Goal: Task Accomplishment & Management: Use online tool/utility

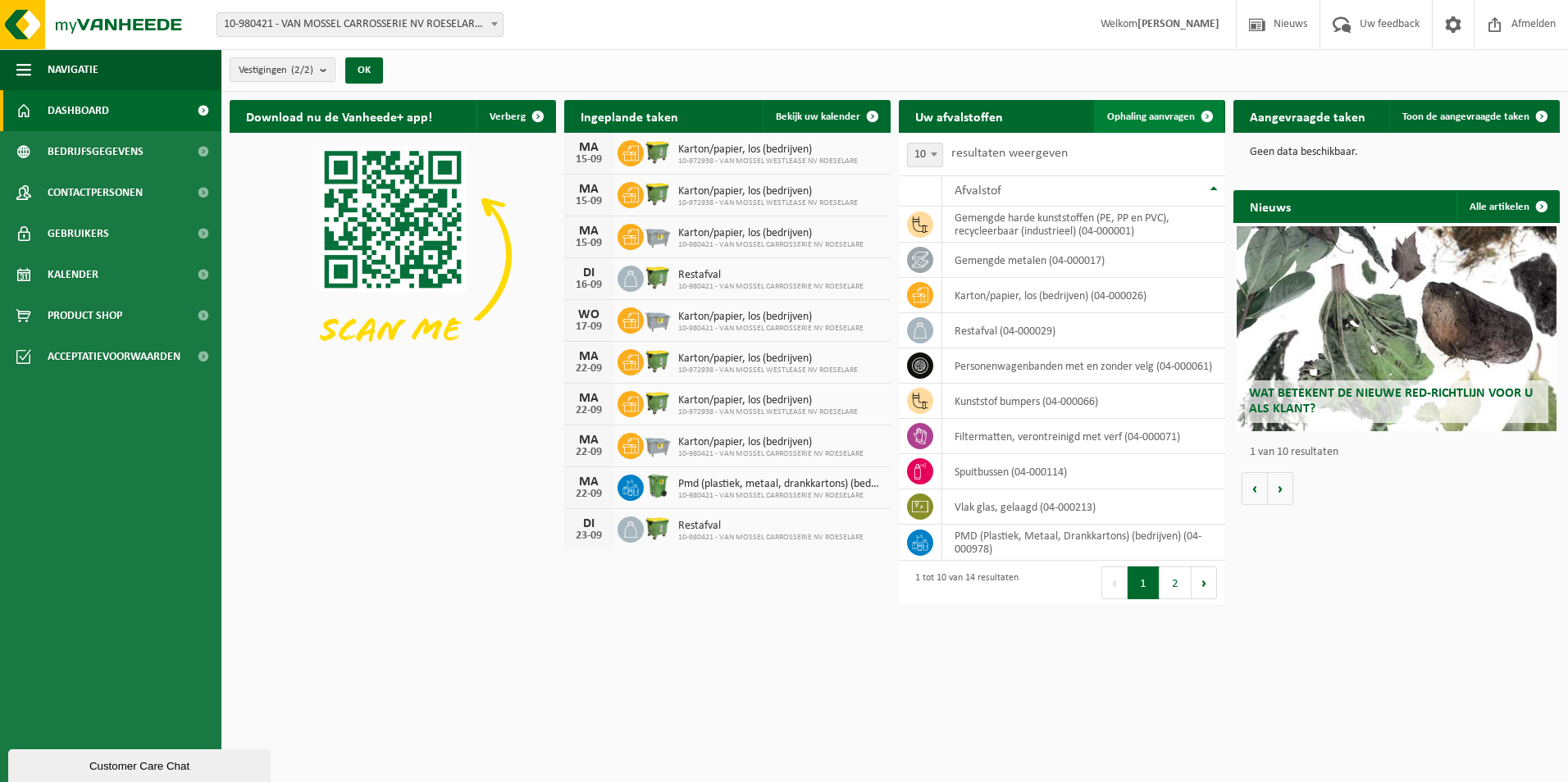
click at [1154, 114] on span "Ophaling aanvragen" at bounding box center [1150, 117] width 87 height 11
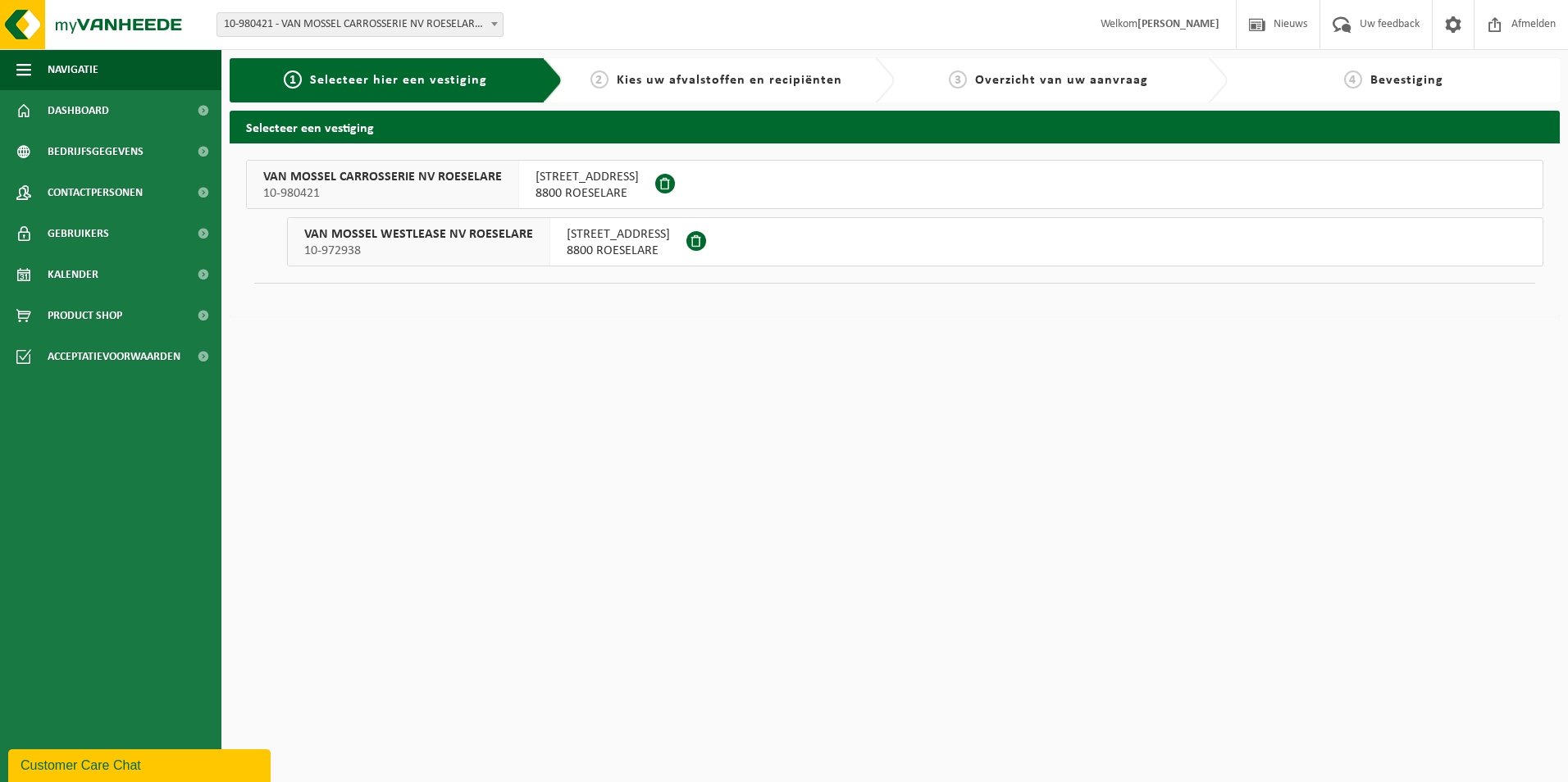
click at [426, 187] on span "10-980421" at bounding box center [382, 194] width 239 height 17
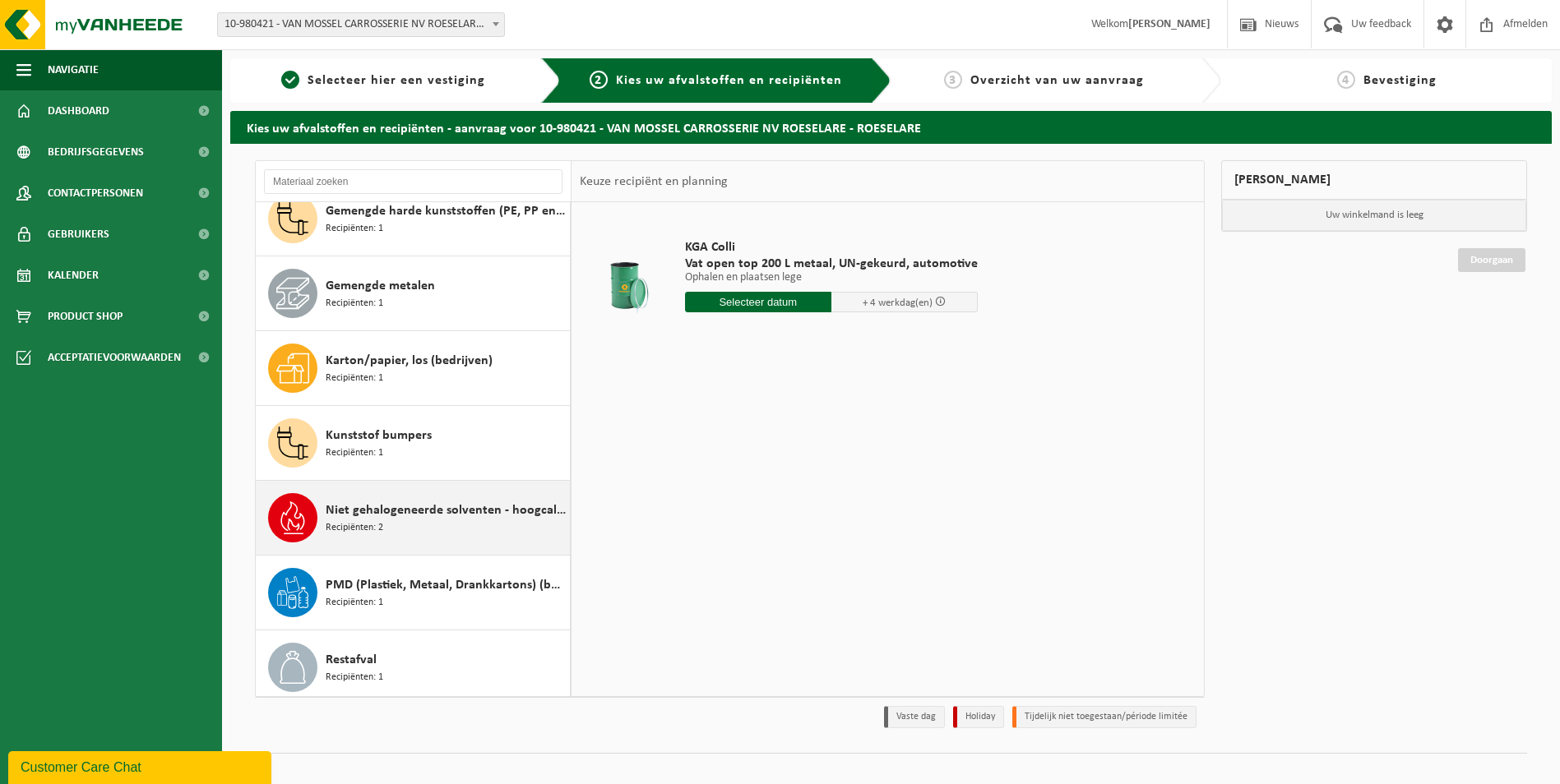
scroll to position [82, 0]
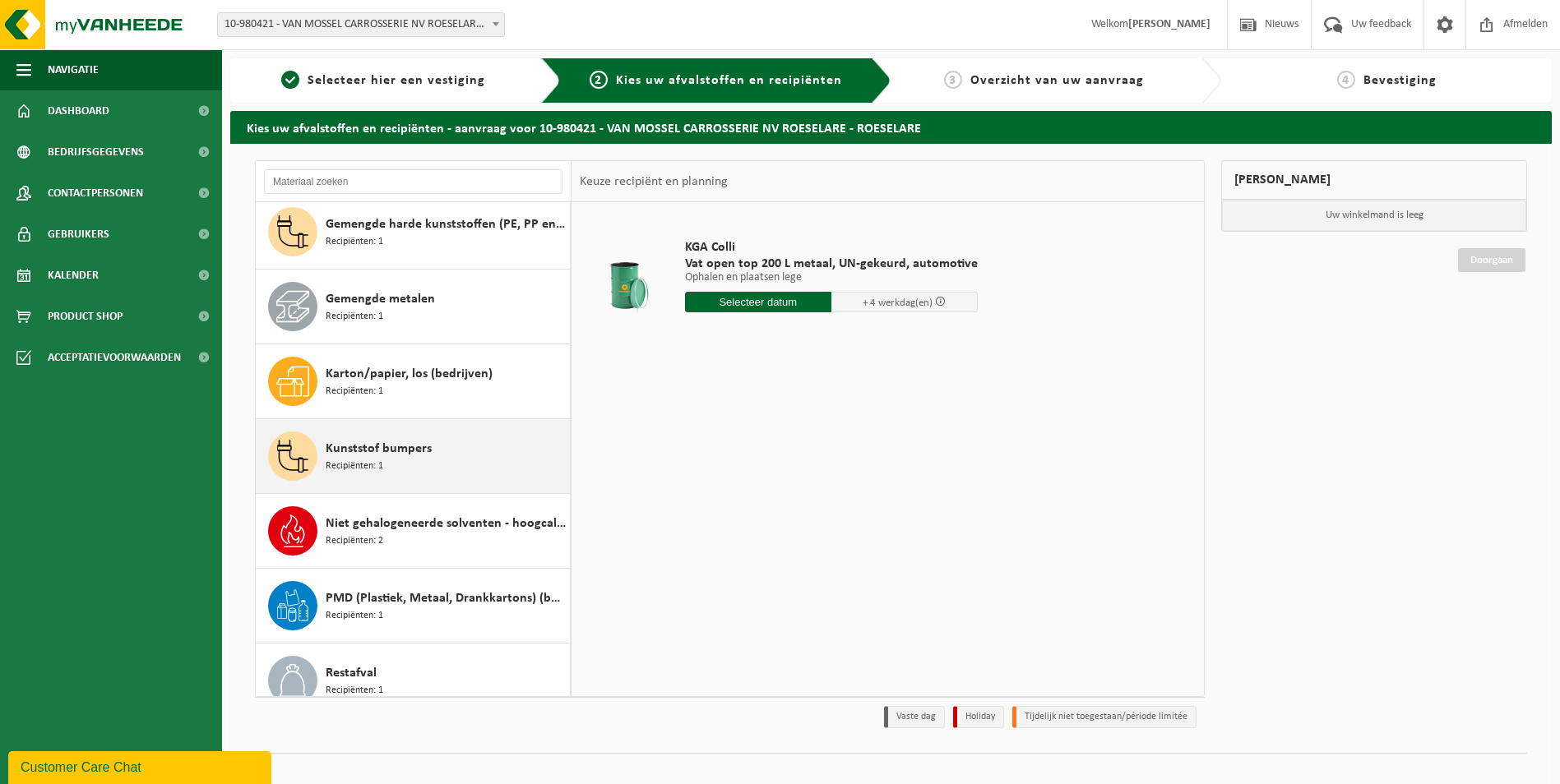
click at [368, 448] on span "Kunststof bumpers" at bounding box center [378, 449] width 106 height 20
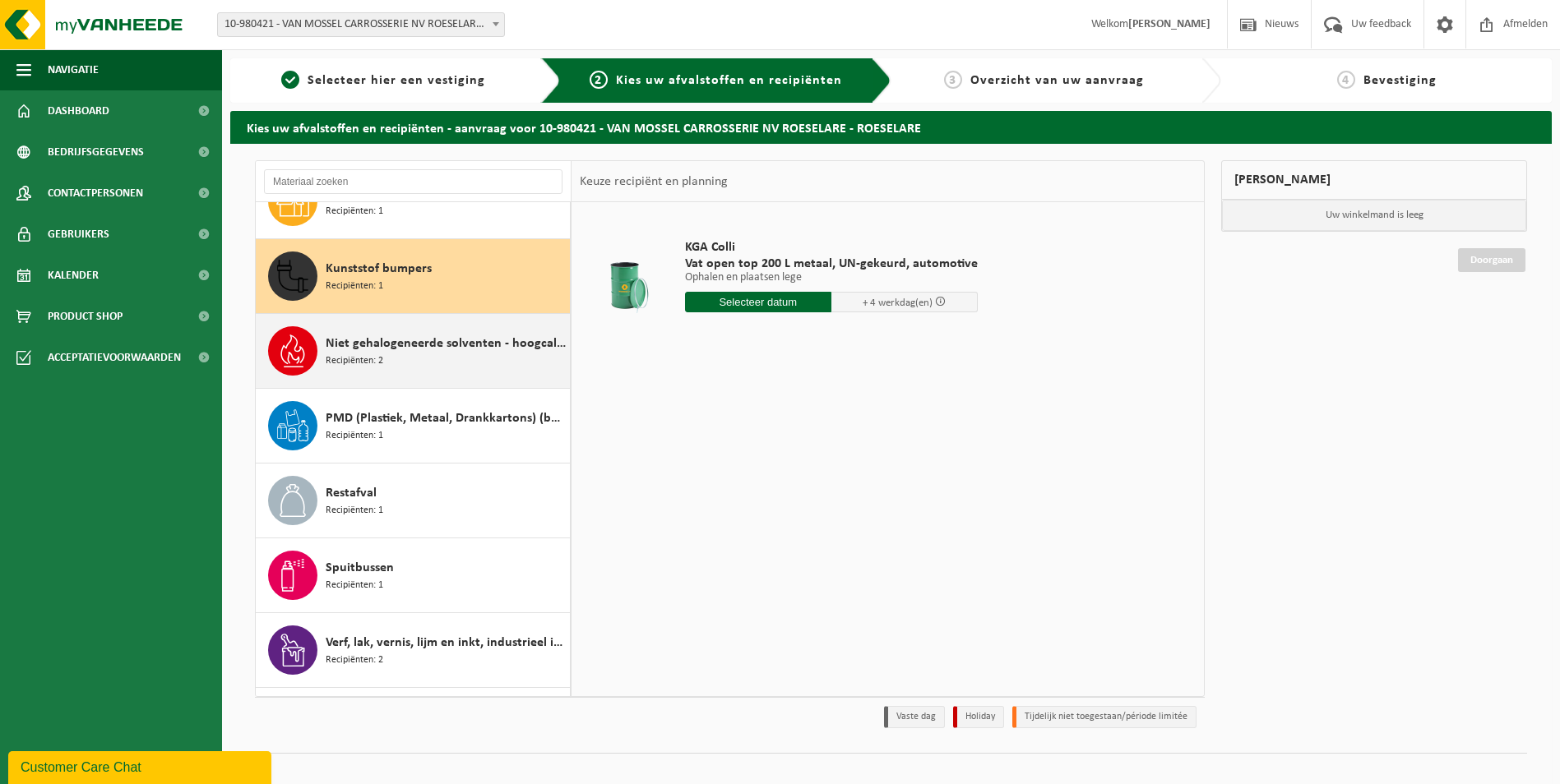
scroll to position [299, 0]
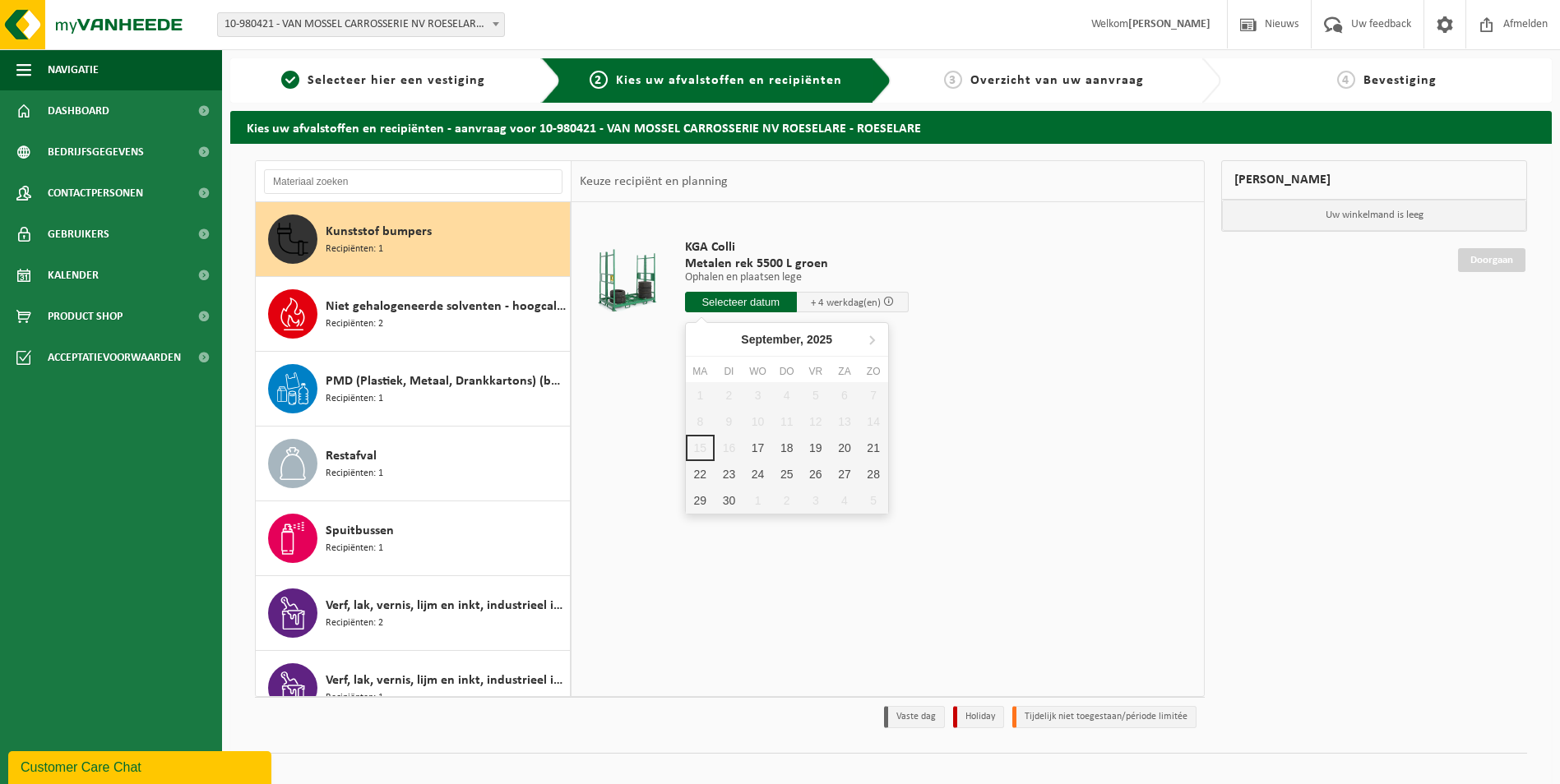
click at [752, 306] on input "text" at bounding box center [741, 302] width 112 height 21
click at [763, 444] on div "17" at bounding box center [757, 448] width 28 height 27
type input "Van 2025-09-17"
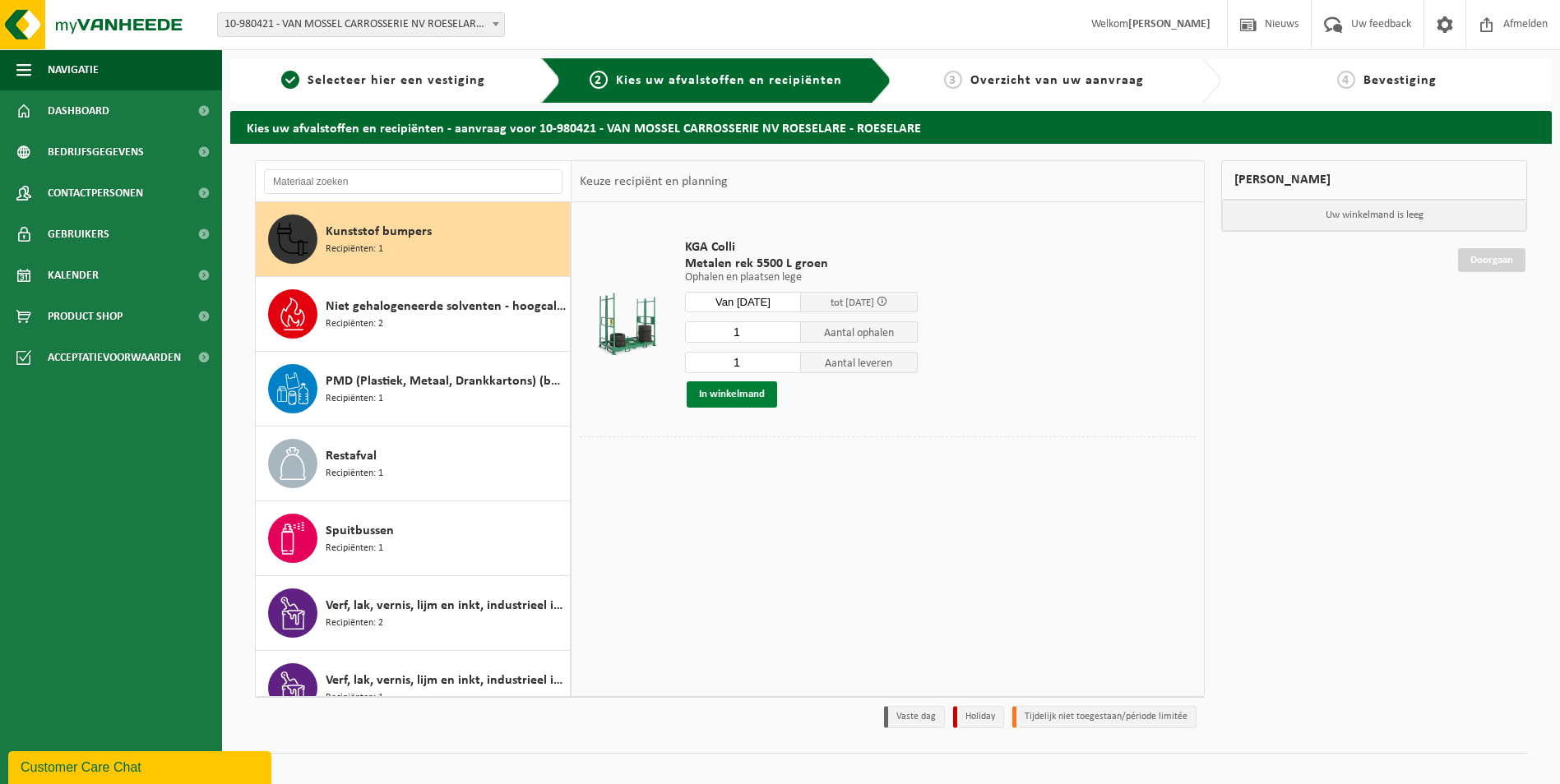
click at [741, 391] on button "In winkelmand" at bounding box center [732, 395] width 90 height 27
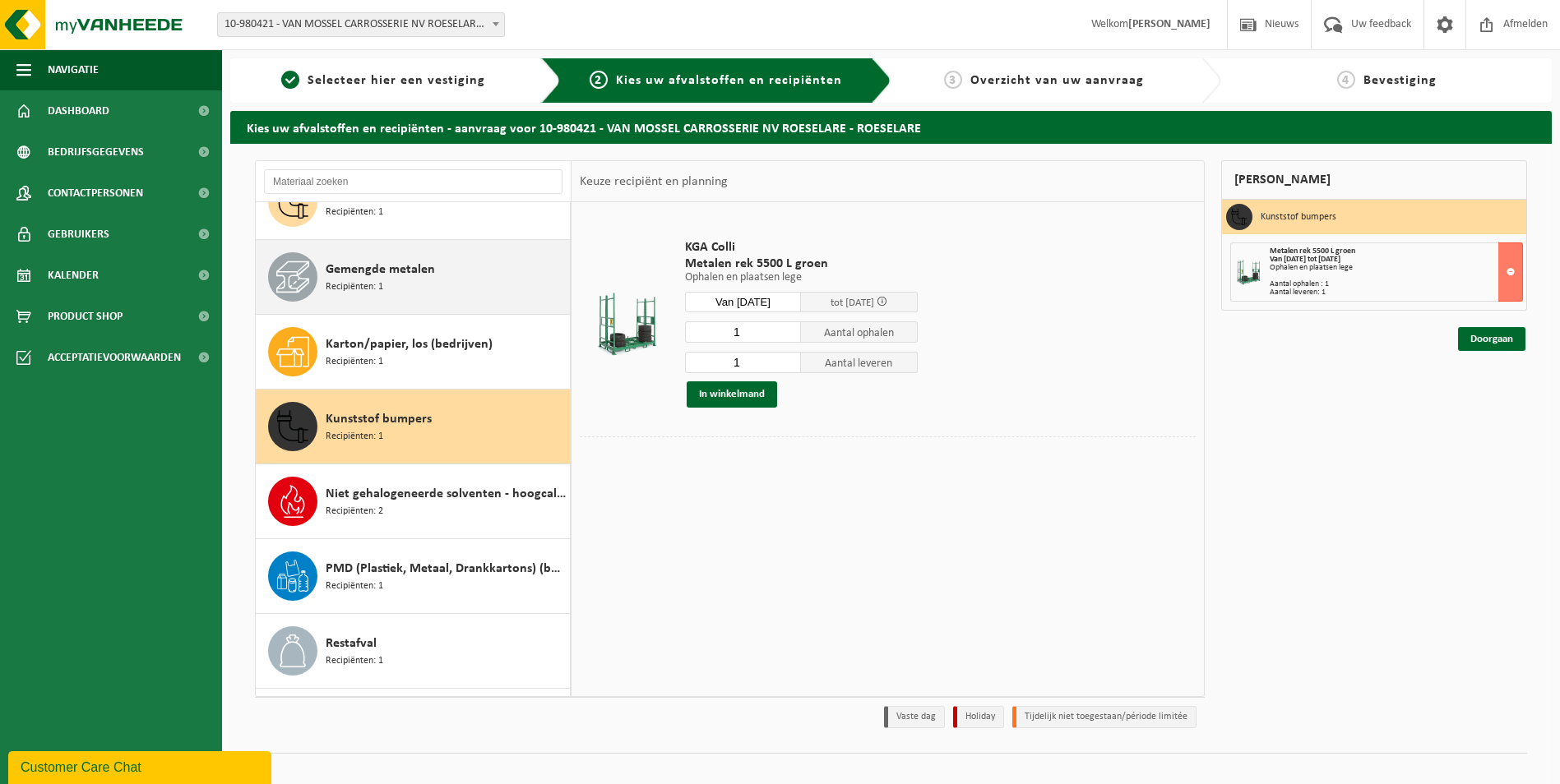
scroll to position [0, 0]
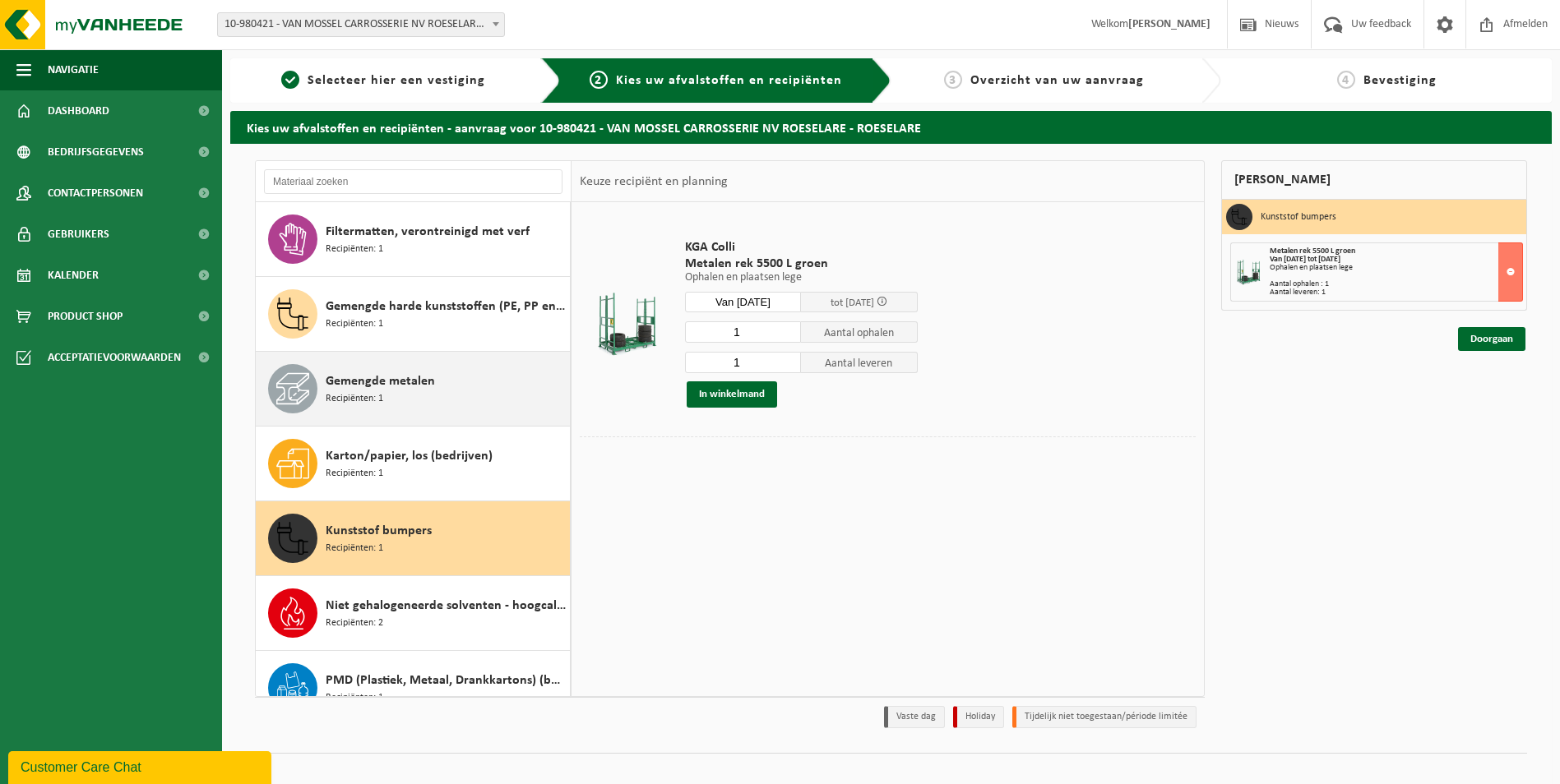
click at [382, 392] on span "Recipiënten: 1" at bounding box center [354, 399] width 58 height 16
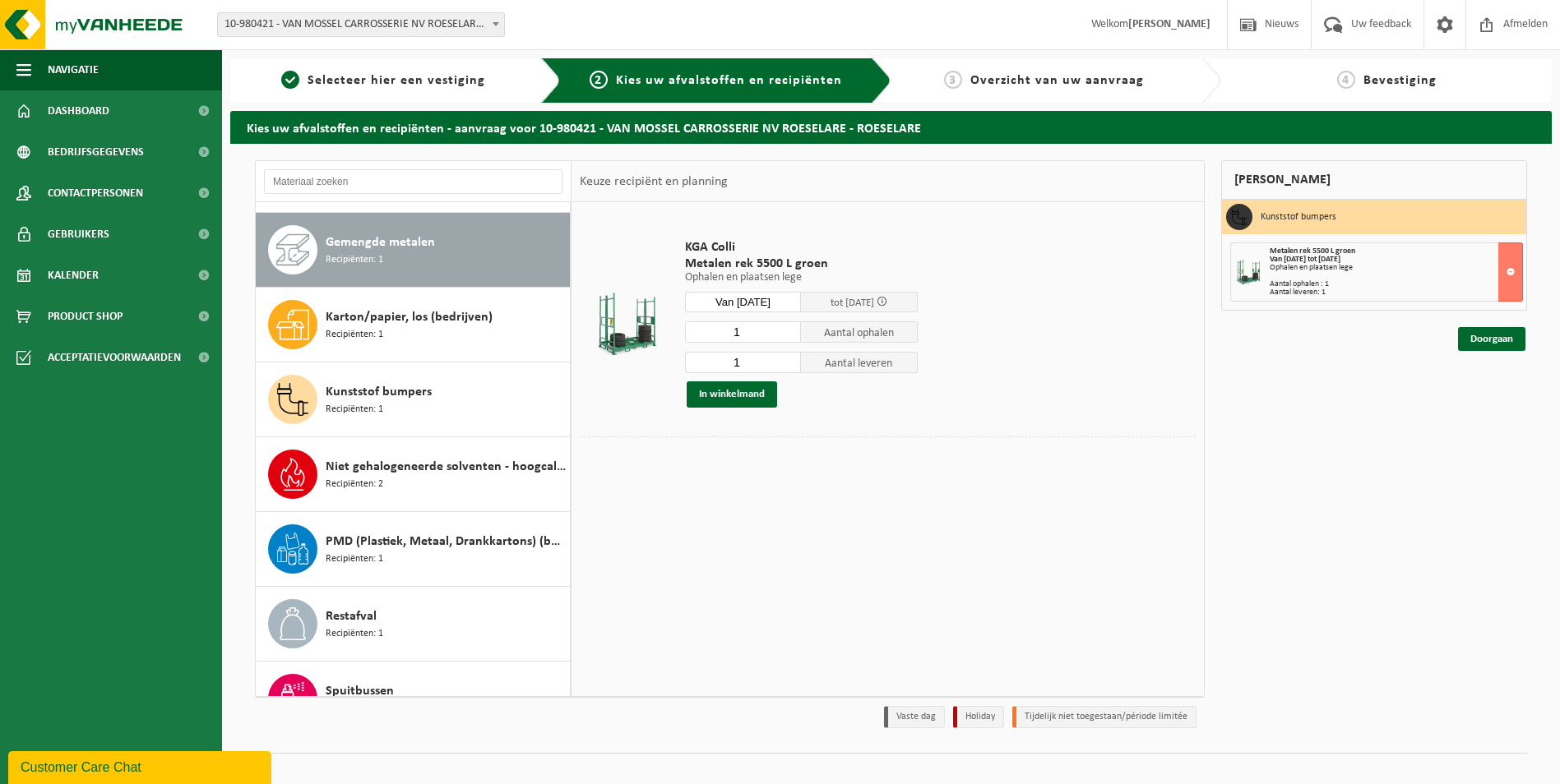
scroll to position [149, 0]
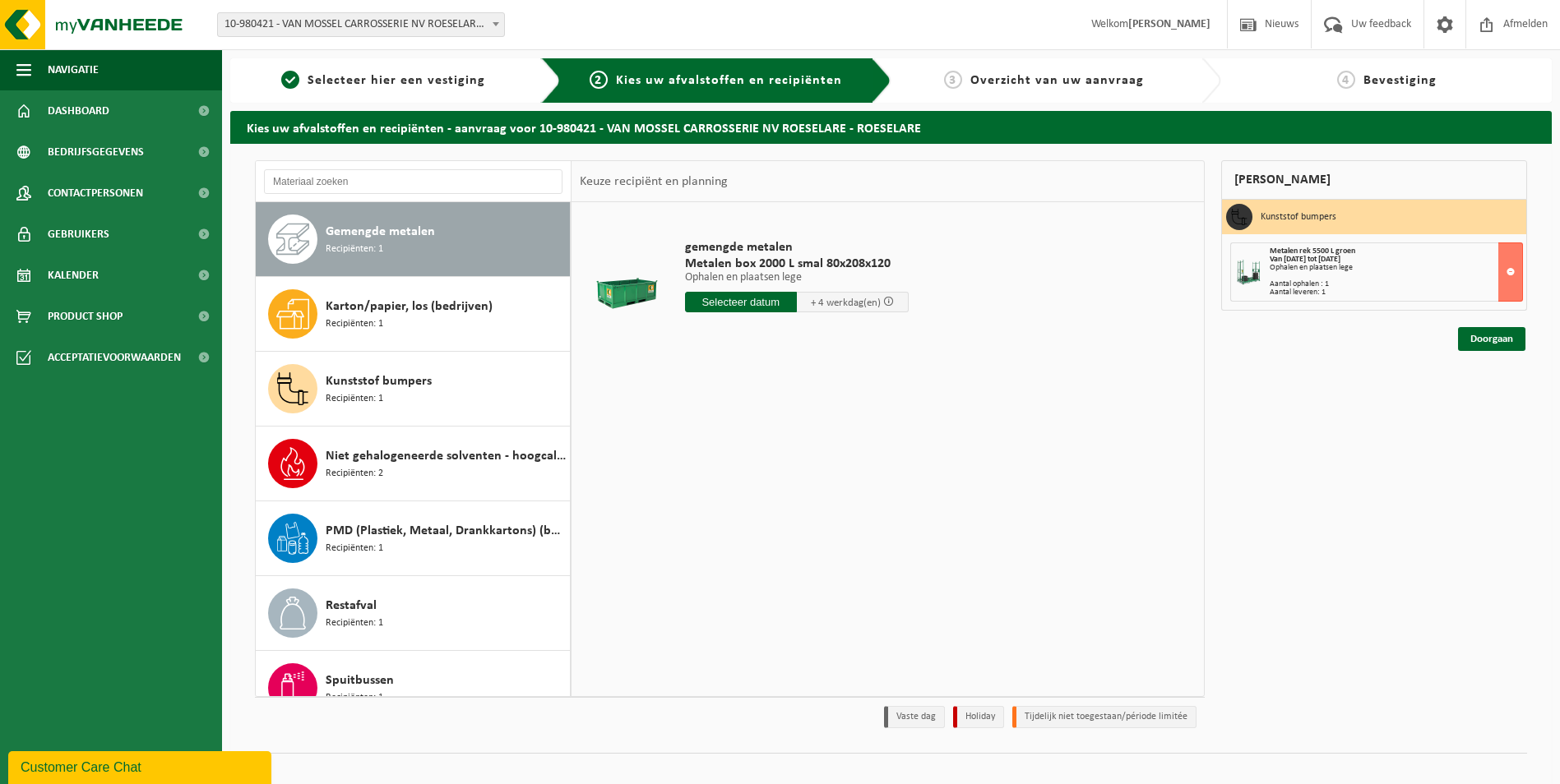
click at [760, 306] on input "text" at bounding box center [741, 302] width 112 height 21
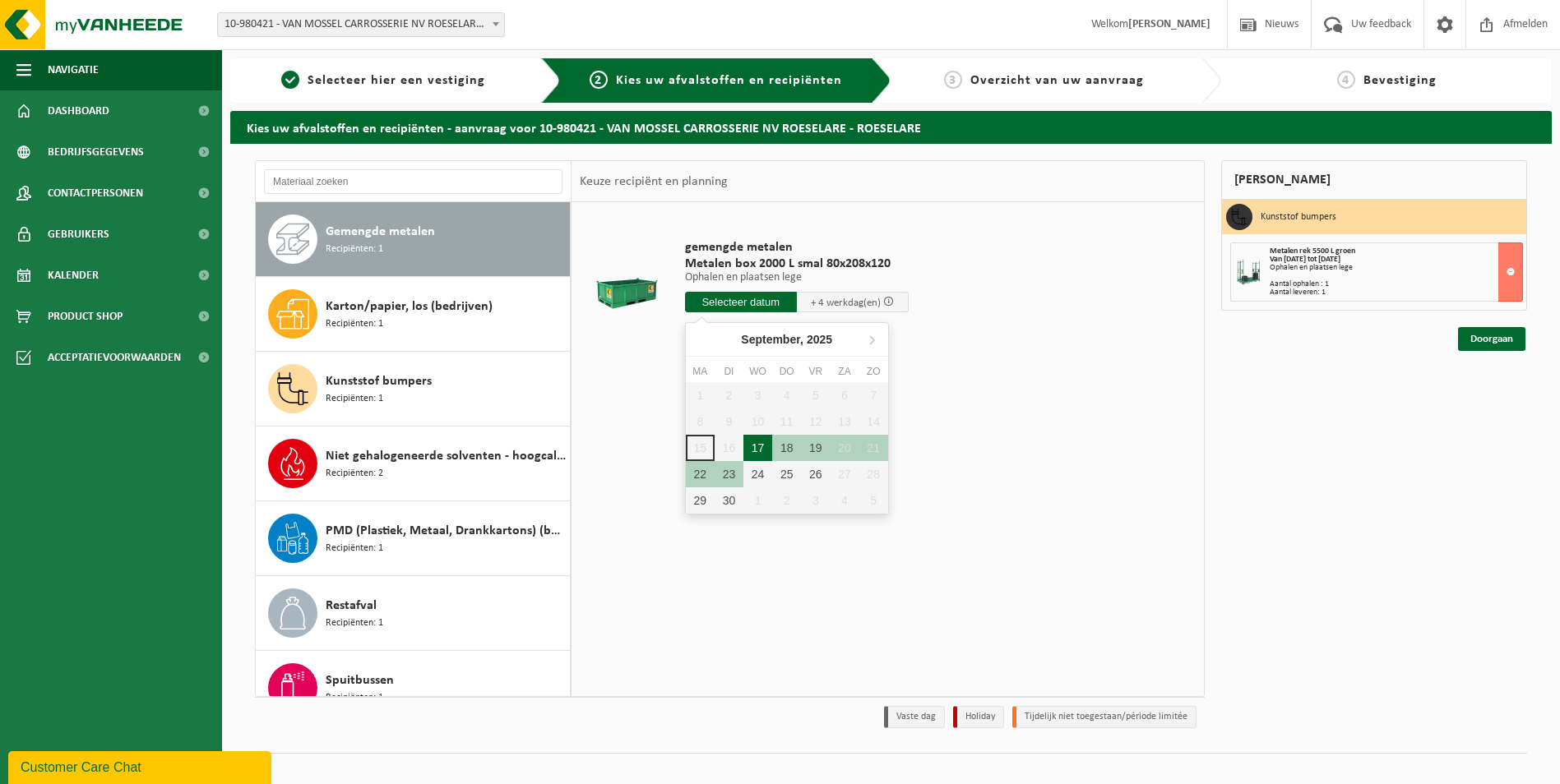
click at [761, 443] on div "17" at bounding box center [757, 448] width 28 height 27
type input "Van 2025-09-17"
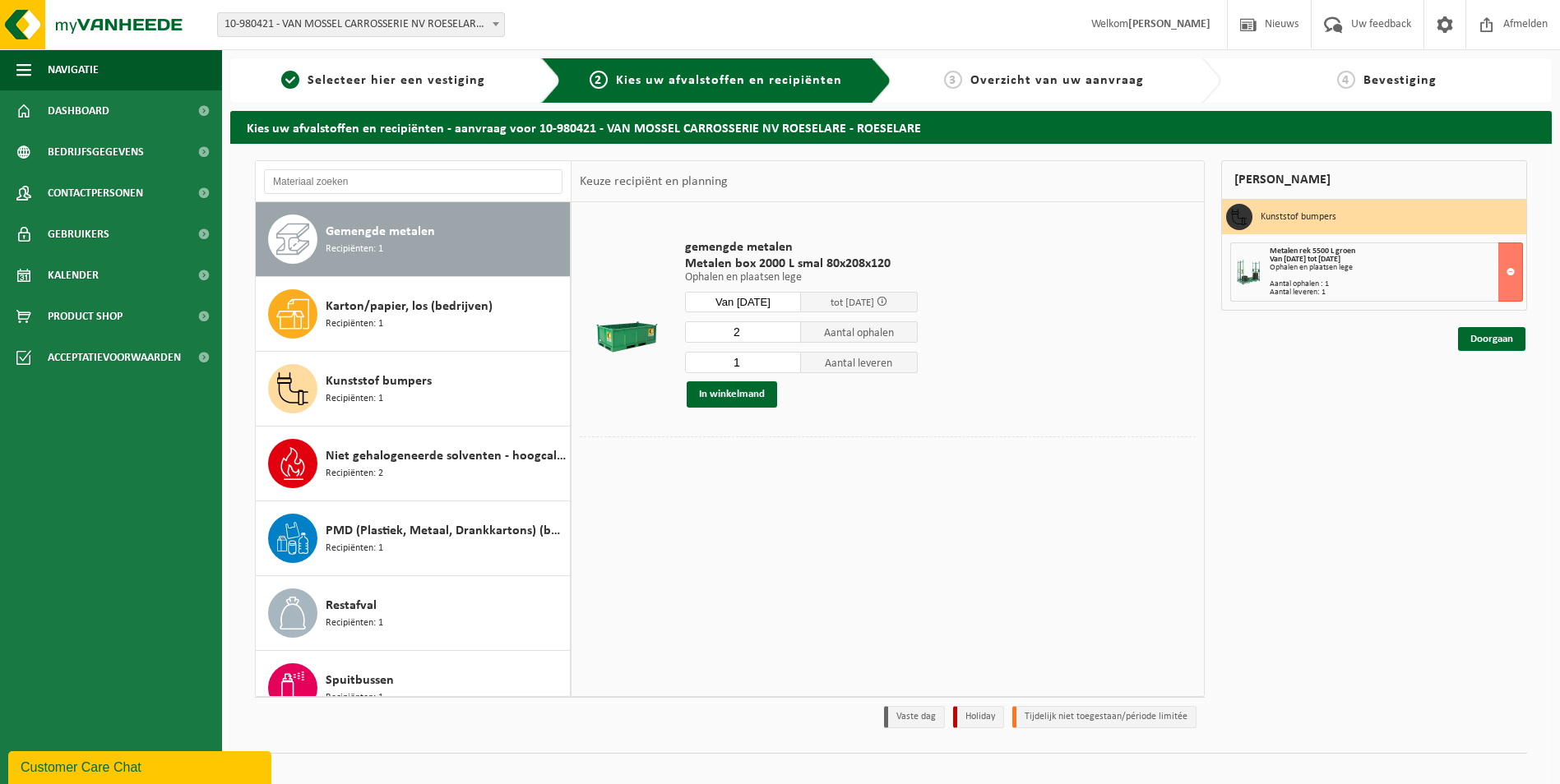
type input "2"
click at [787, 330] on input "2" at bounding box center [743, 332] width 117 height 22
type input "2"
click at [785, 360] on input "2" at bounding box center [743, 362] width 117 height 22
click at [750, 387] on button "In winkelmand" at bounding box center [732, 395] width 90 height 27
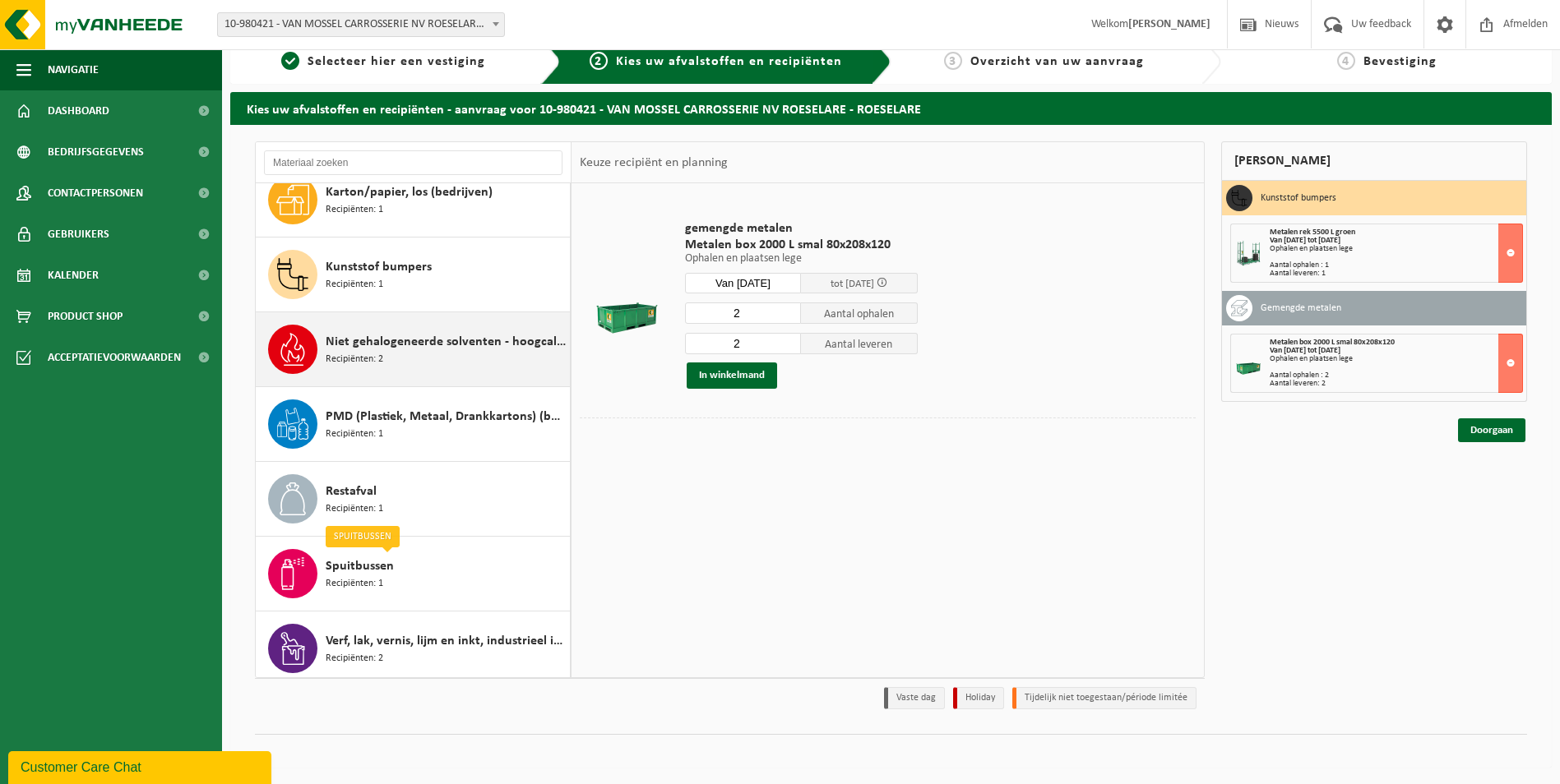
scroll to position [239, 0]
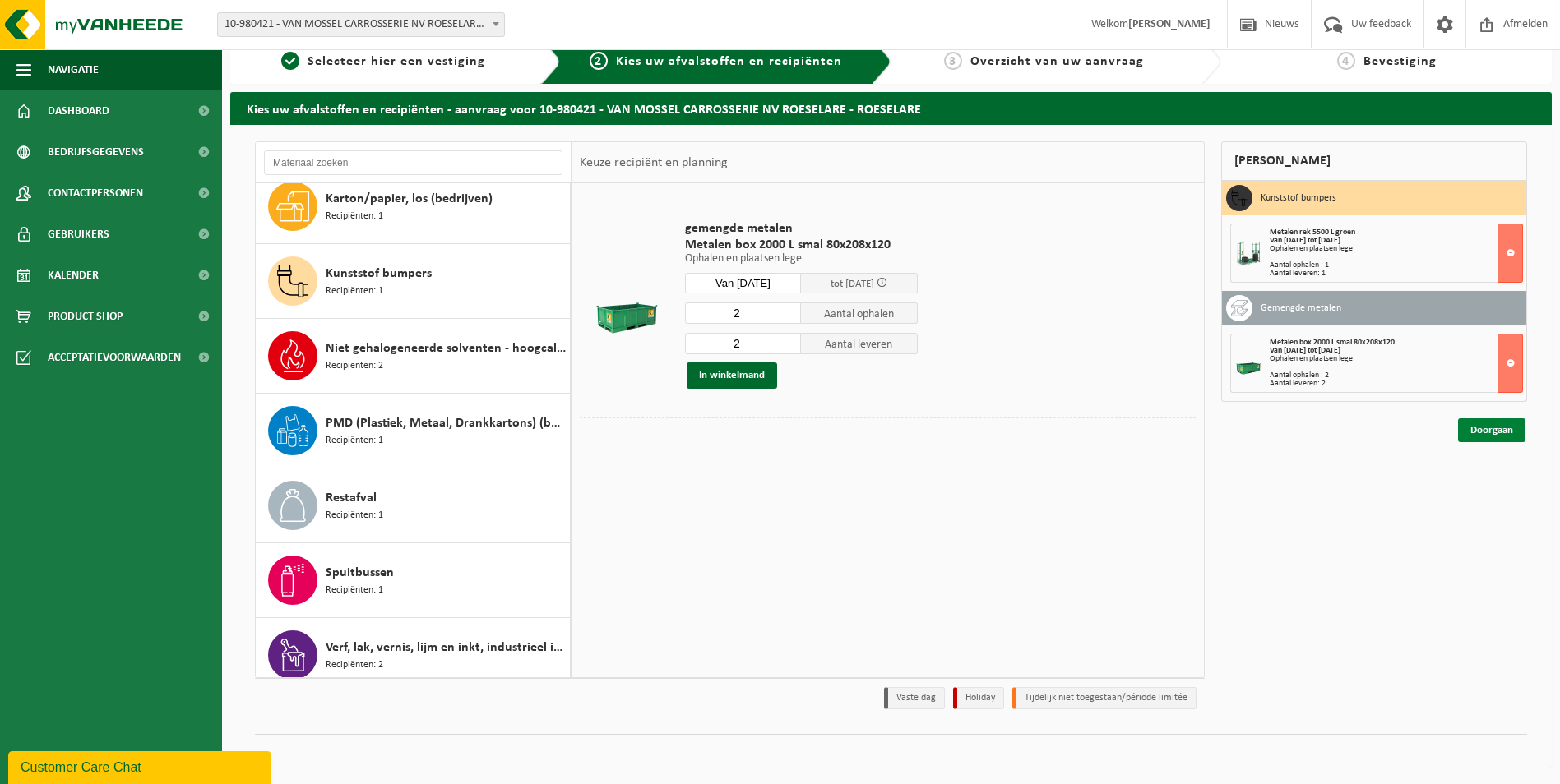
click at [1489, 427] on link "Doorgaan" at bounding box center [1492, 430] width 68 height 24
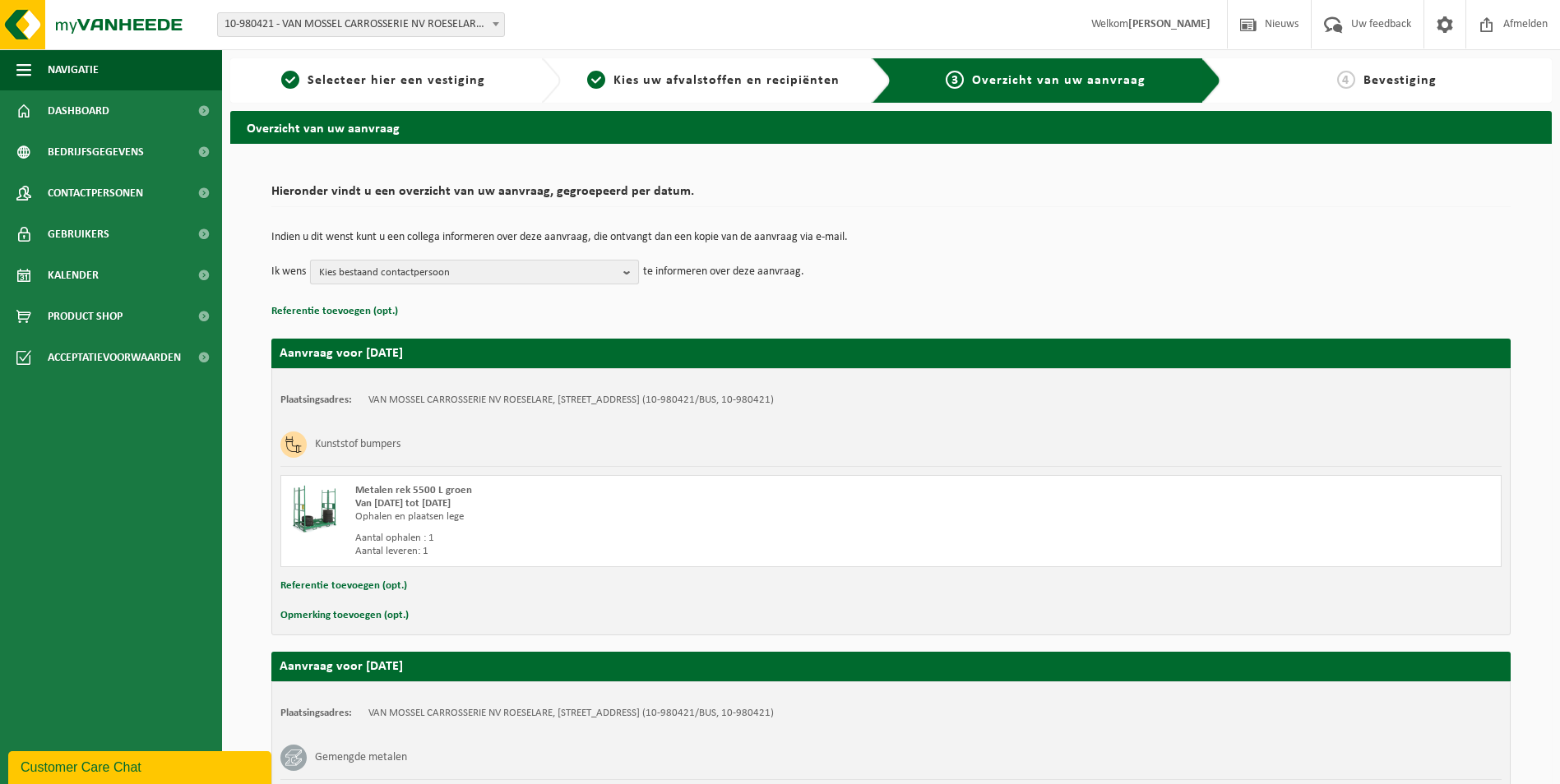
click at [622, 271] on button "Kies bestaand contactpersoon" at bounding box center [474, 272] width 329 height 25
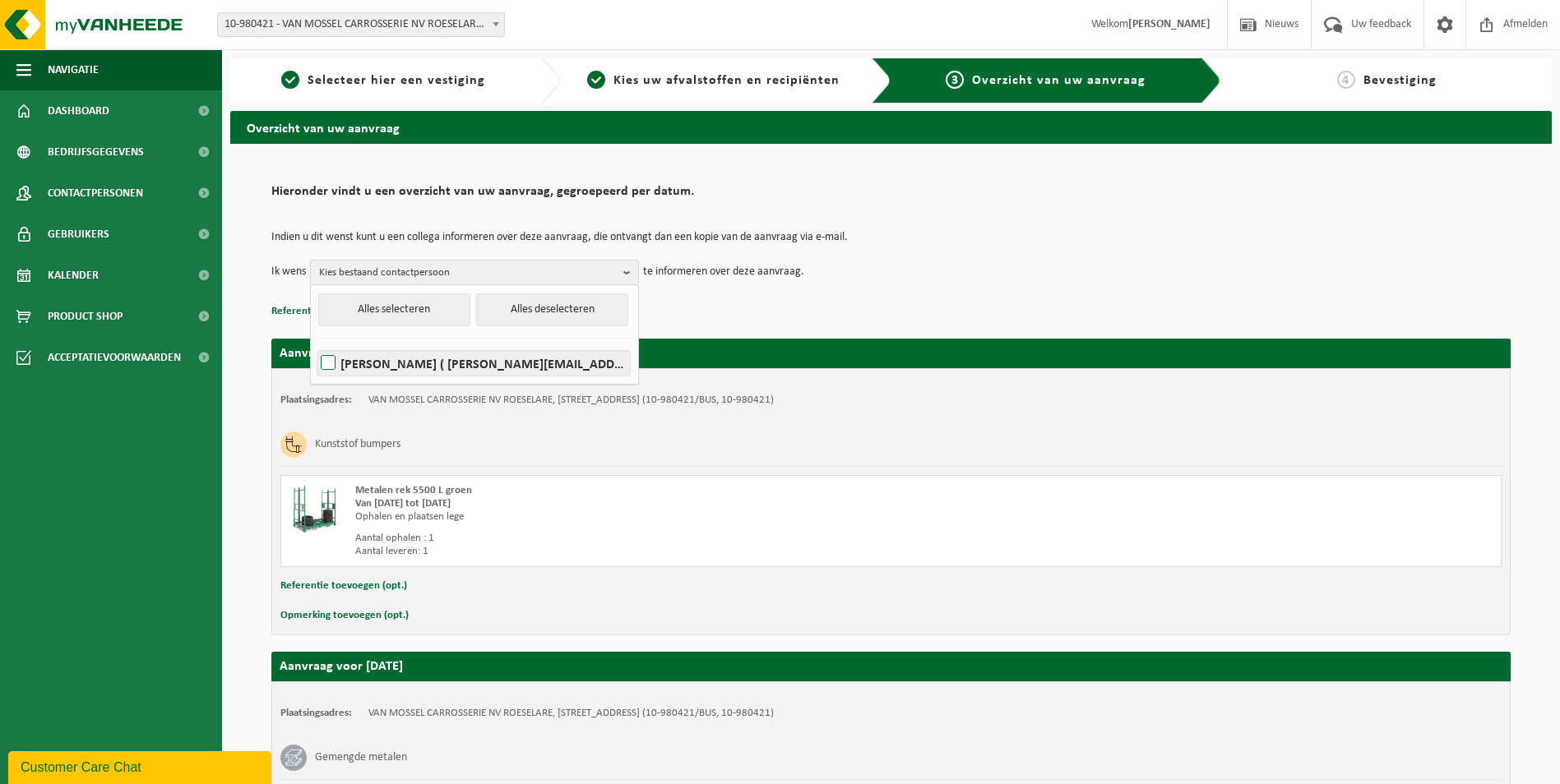
click at [524, 360] on label "Simon Casier ( simon.casier@vanmossel.be )" at bounding box center [474, 363] width 312 height 25
click at [315, 343] on input "Simon Casier ( simon.casier@vanmossel.be )" at bounding box center [314, 342] width 1 height 1
checkbox input "true"
click at [853, 289] on div "Indien u dit wenst kunt u een collega informeren over deze aanvraag, die ontvan…" at bounding box center [891, 258] width 1239 height 85
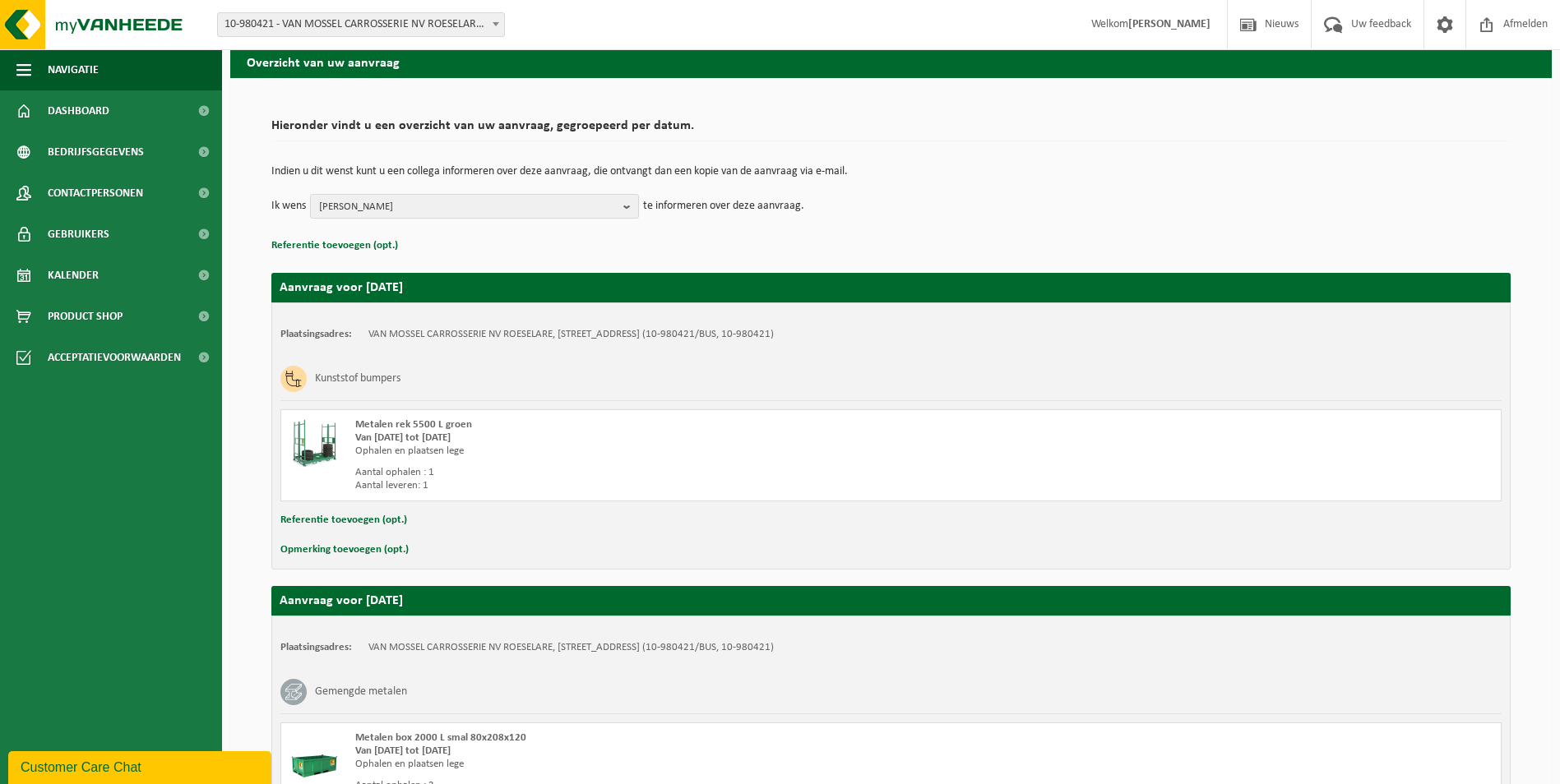
scroll to position [247, 0]
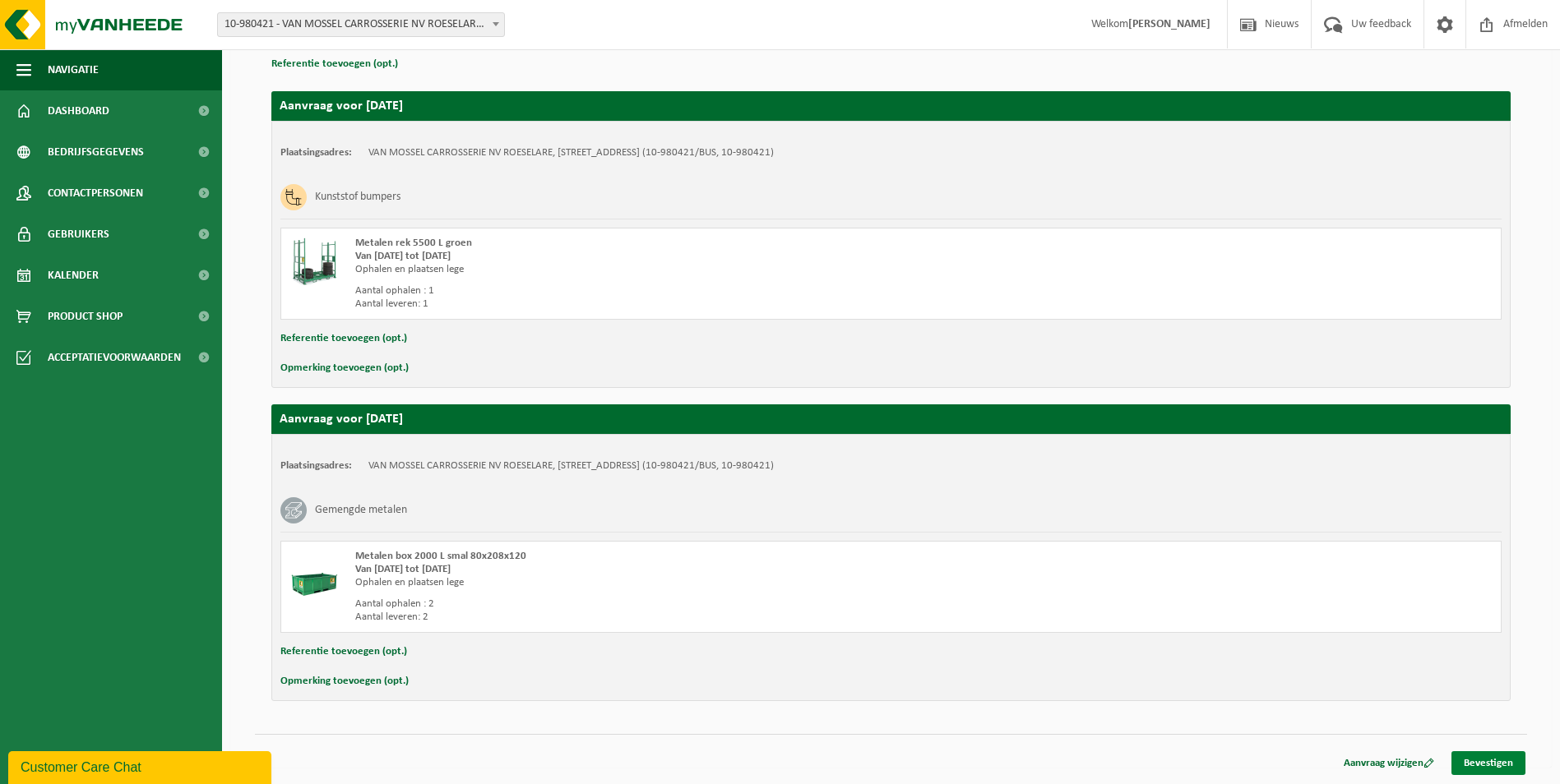
click at [1497, 767] on link "Bevestigen" at bounding box center [1488, 763] width 74 height 24
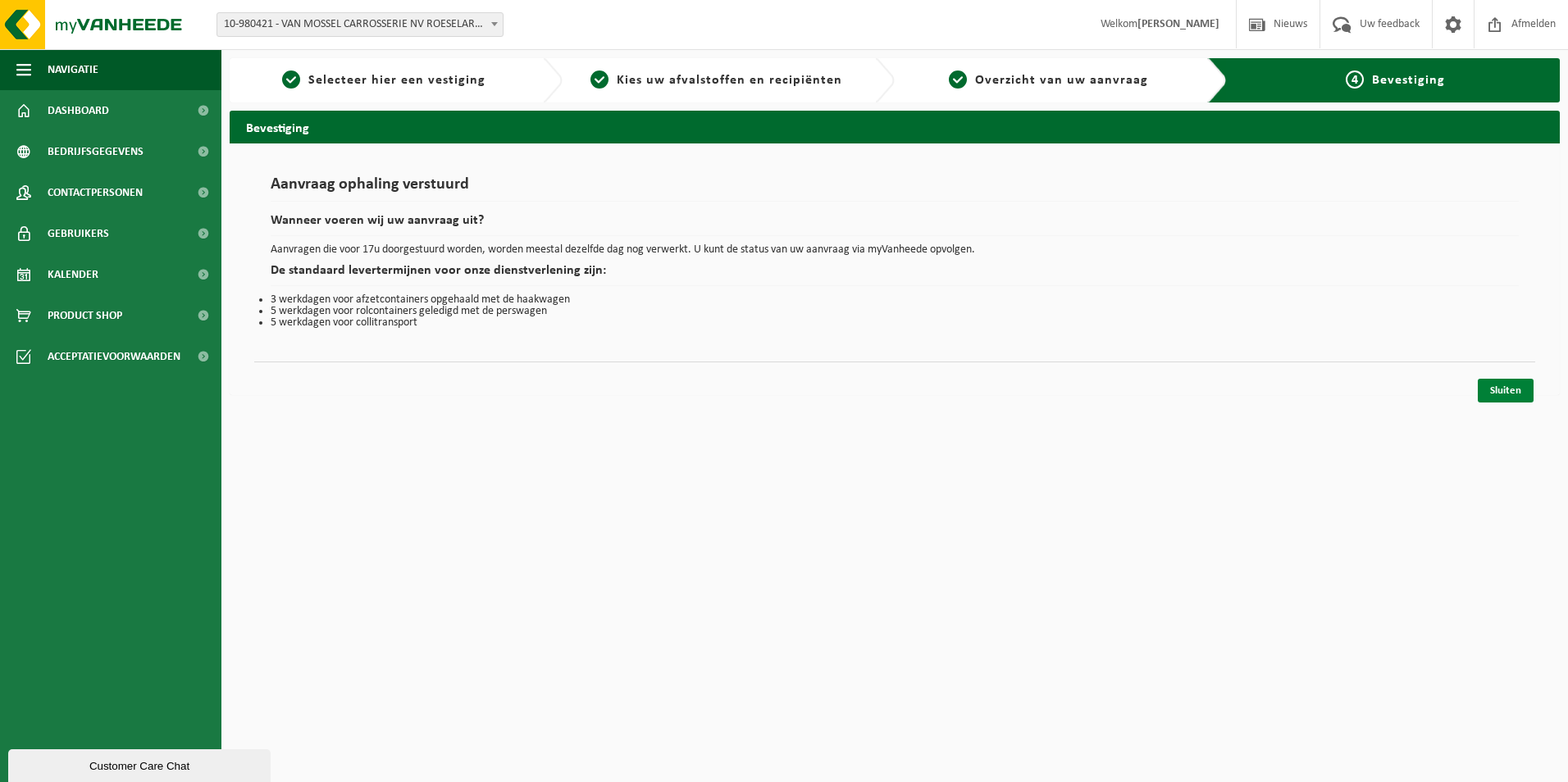
click at [1515, 391] on link "Sluiten" at bounding box center [1505, 391] width 56 height 24
